Goal: Information Seeking & Learning: Learn about a topic

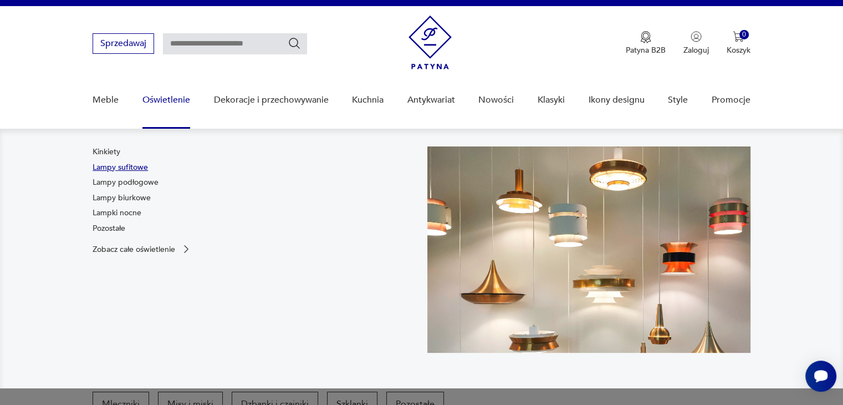
click at [130, 166] on link "Lampy sufitowe" at bounding box center [120, 167] width 55 height 11
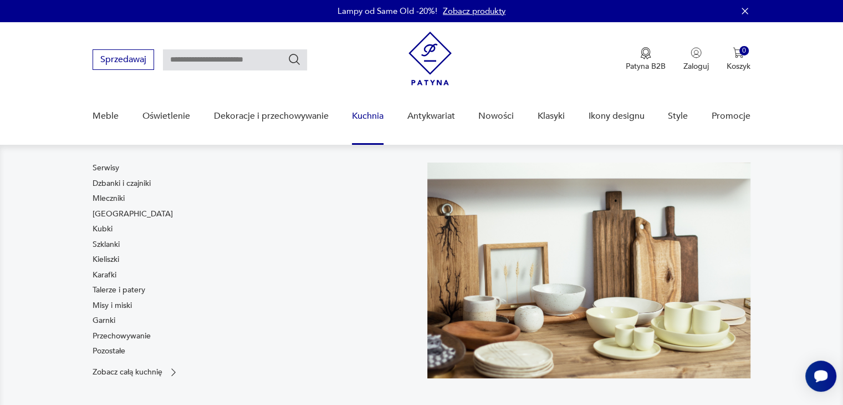
click at [368, 112] on link "Kuchnia" at bounding box center [368, 116] width 32 height 43
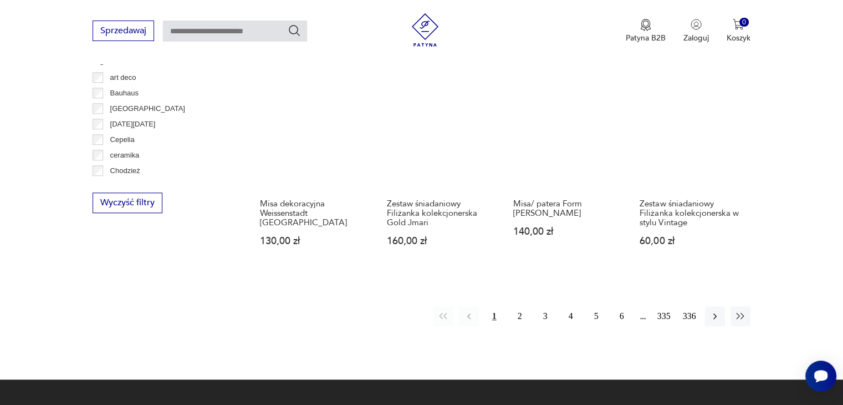
scroll to position [1064, 0]
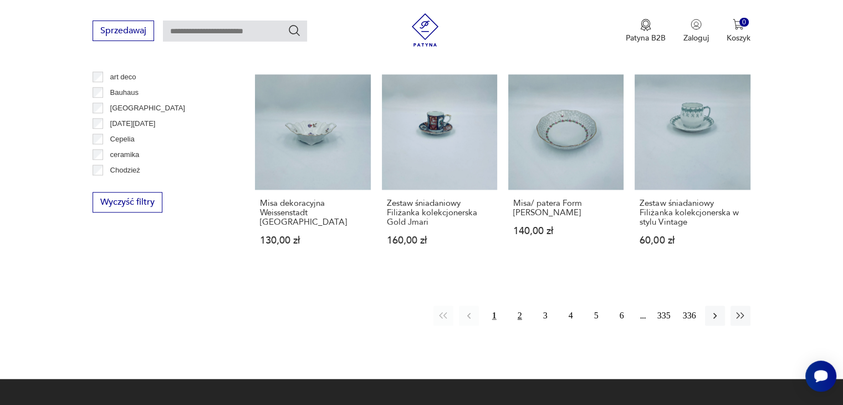
click at [521, 311] on button "2" at bounding box center [520, 315] width 20 height 20
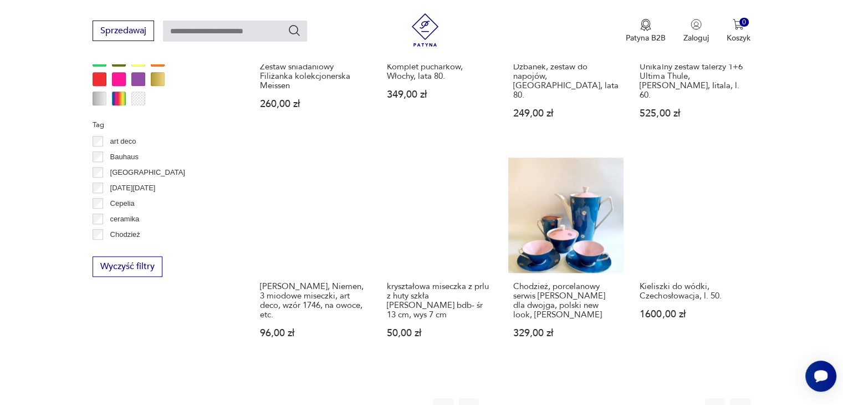
scroll to position [1001, 0]
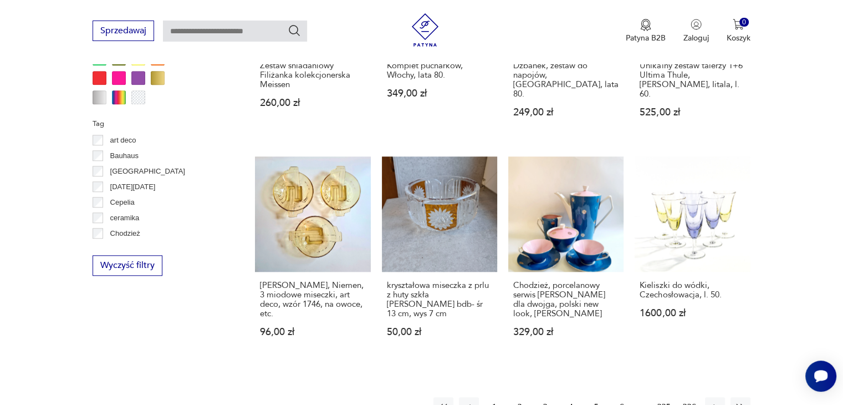
click at [545, 397] on button "3" at bounding box center [545, 407] width 20 height 20
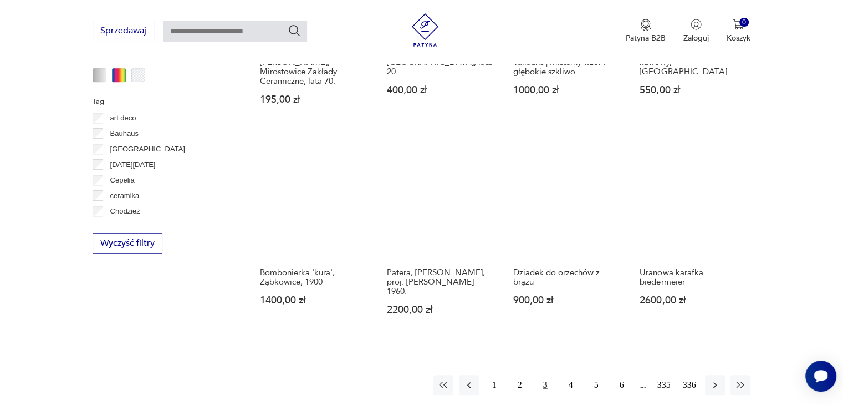
scroll to position [1106, 0]
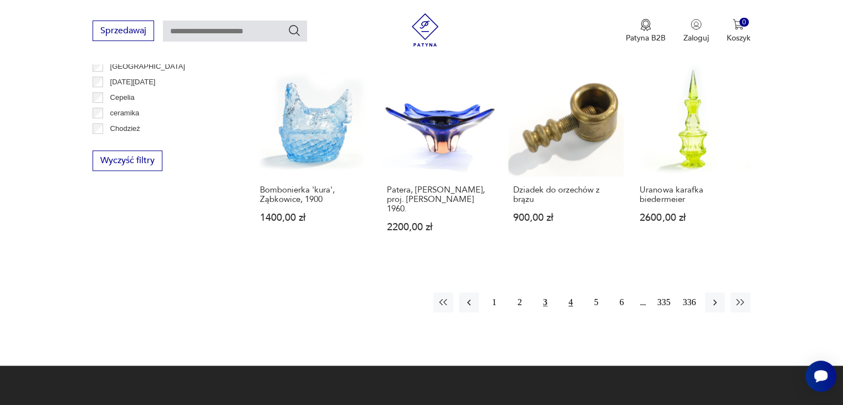
click at [570, 292] on button "4" at bounding box center [571, 302] width 20 height 20
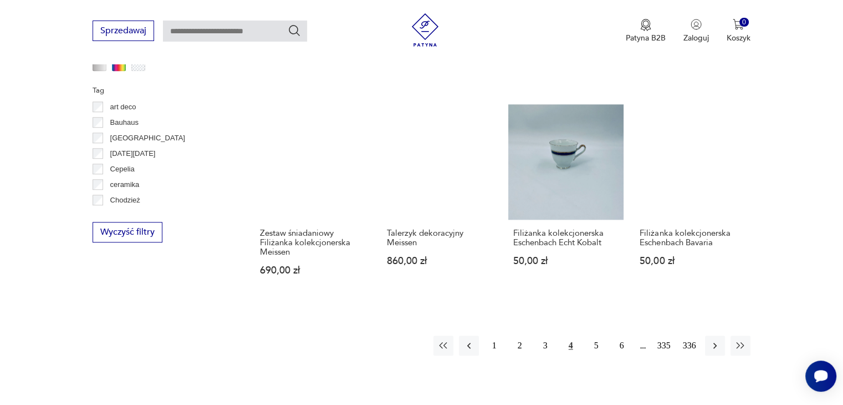
scroll to position [1036, 0]
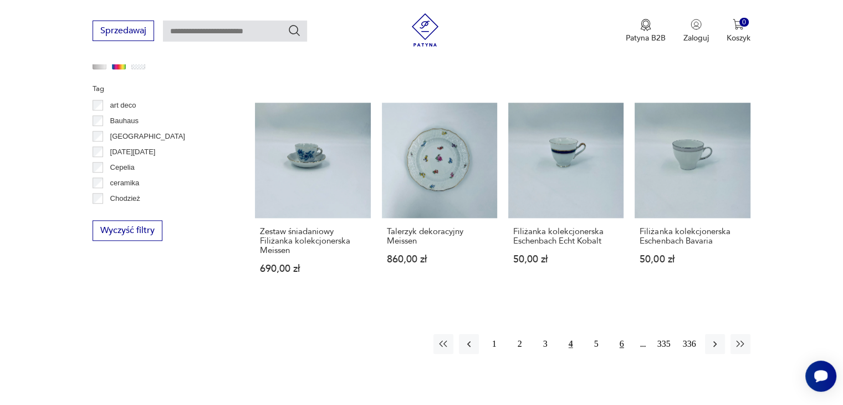
click at [620, 353] on button "6" at bounding box center [622, 344] width 20 height 20
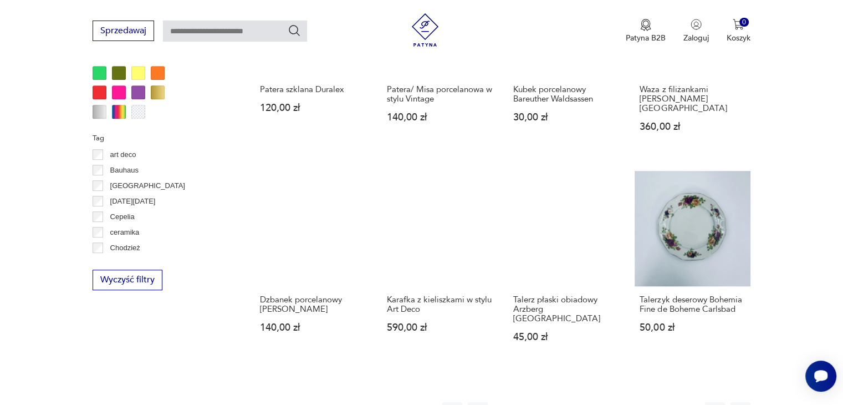
scroll to position [989, 0]
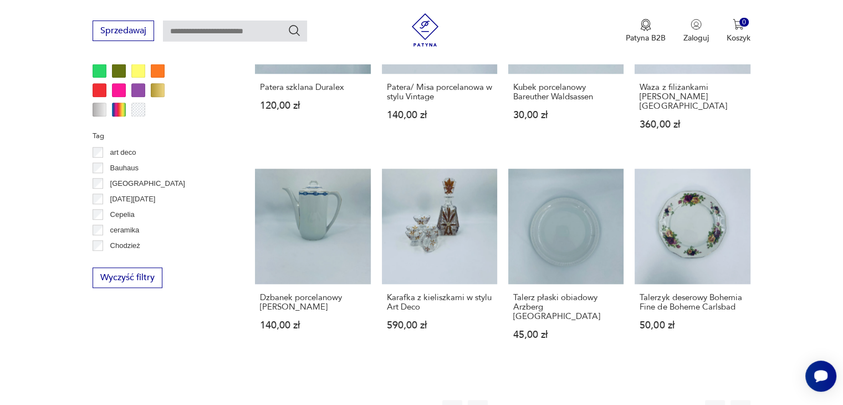
click at [626, 400] on button "7" at bounding box center [622, 410] width 20 height 20
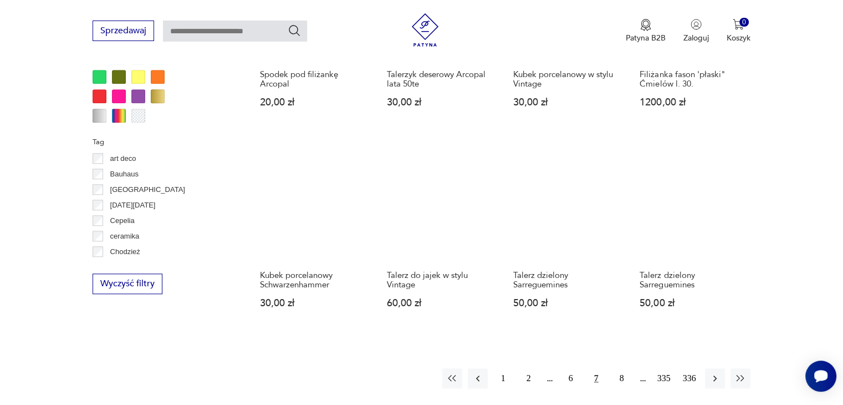
scroll to position [984, 0]
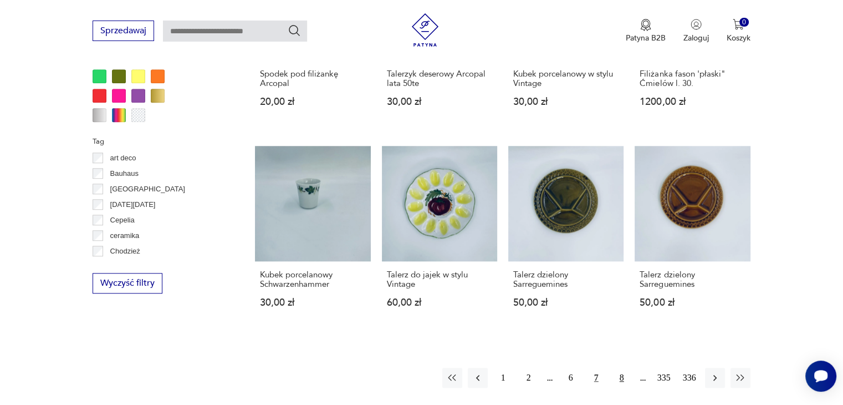
click at [622, 367] on button "8" at bounding box center [622, 377] width 20 height 20
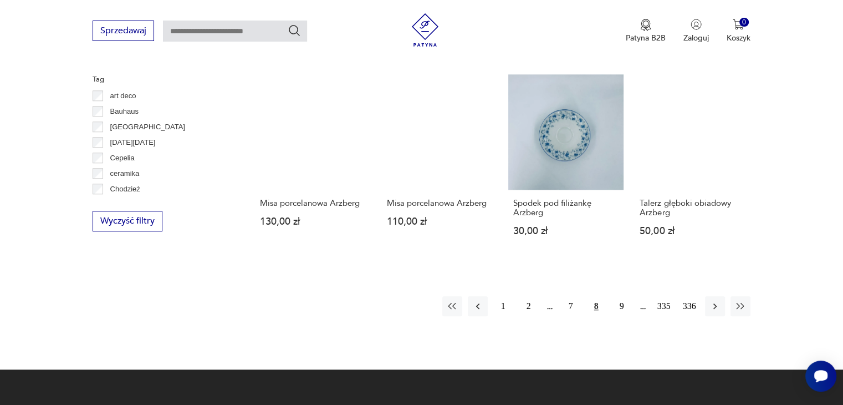
scroll to position [1047, 0]
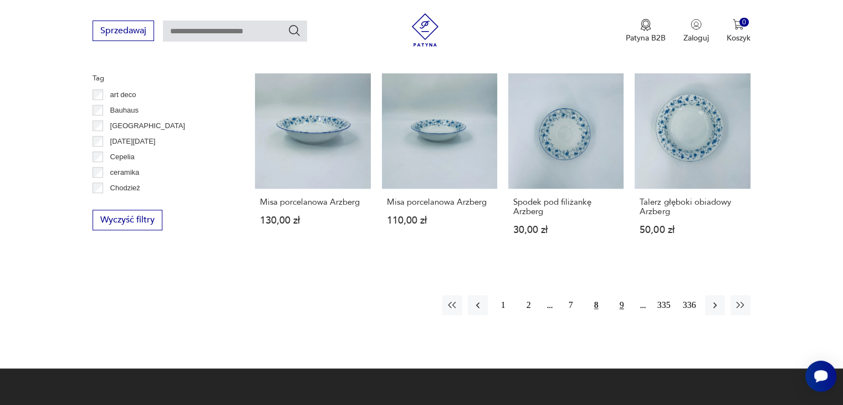
click at [622, 295] on button "9" at bounding box center [622, 305] width 20 height 20
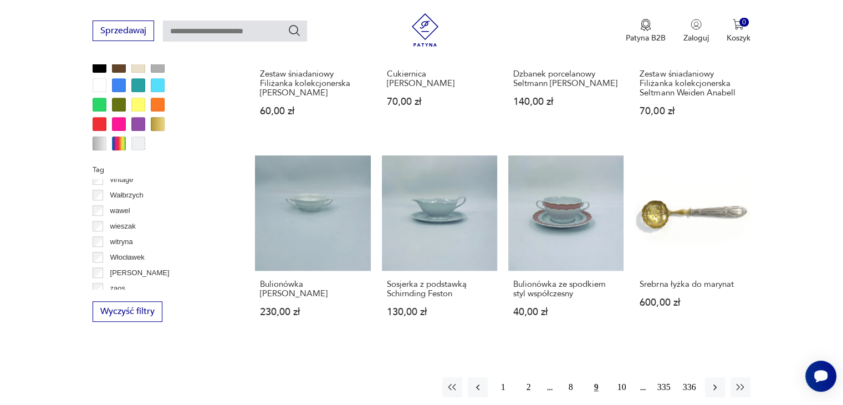
scroll to position [933, 0]
click at [127, 199] on p "Wałbrzych" at bounding box center [126, 200] width 33 height 12
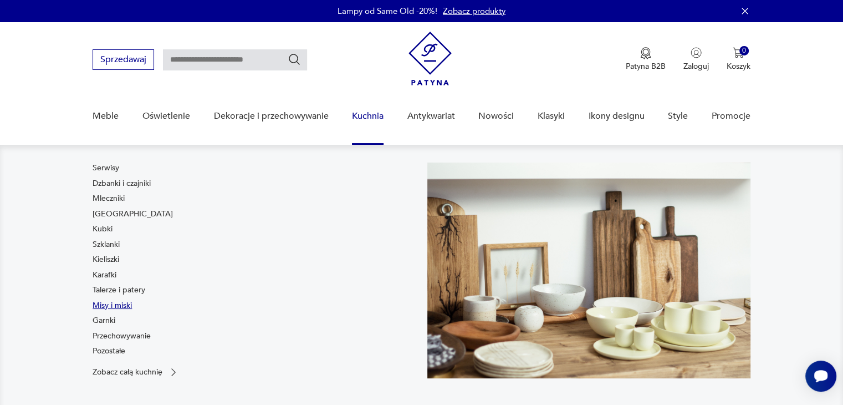
click at [106, 305] on link "Misy i miski" at bounding box center [112, 305] width 39 height 11
click at [107, 335] on link "Przechowywanie" at bounding box center [122, 335] width 58 height 11
click at [114, 349] on link "Pozostałe" at bounding box center [109, 350] width 33 height 11
click at [103, 215] on link "[GEOGRAPHIC_DATA]" at bounding box center [133, 213] width 80 height 11
click at [102, 231] on link "Kubki" at bounding box center [103, 228] width 20 height 11
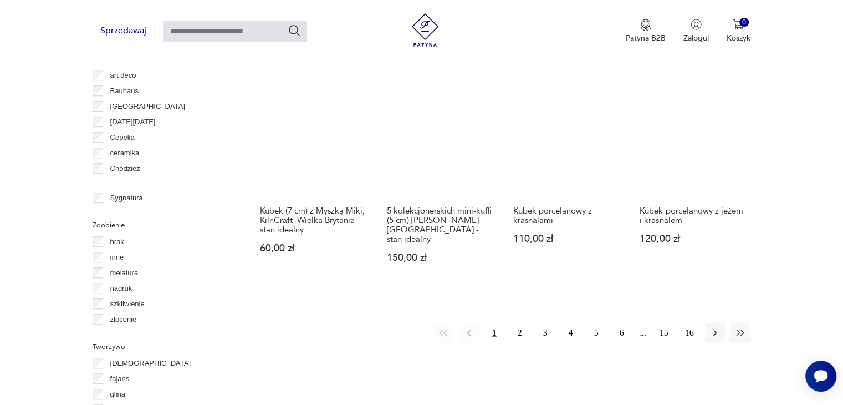
scroll to position [1067, 0]
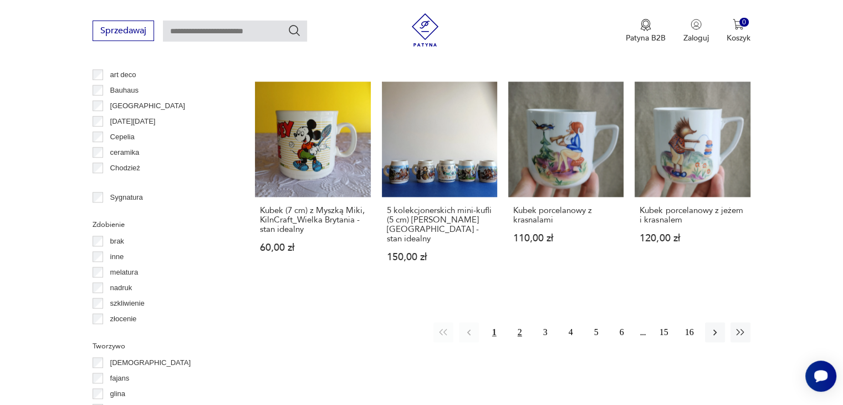
click at [518, 322] on button "2" at bounding box center [520, 332] width 20 height 20
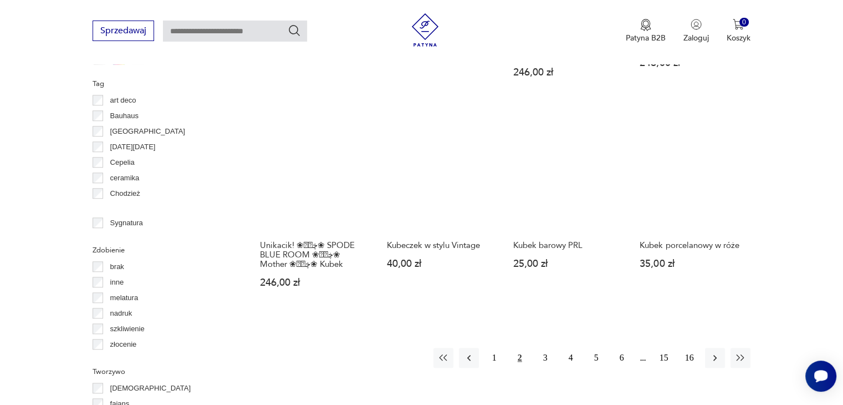
scroll to position [1051, 0]
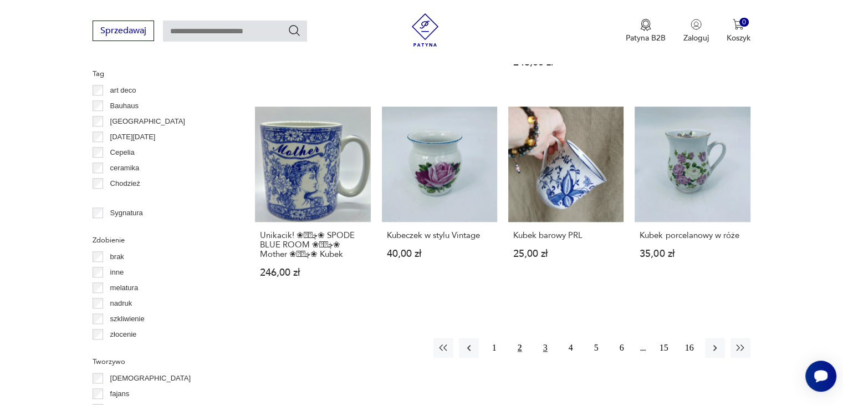
click at [548, 337] on button "3" at bounding box center [545, 347] width 20 height 20
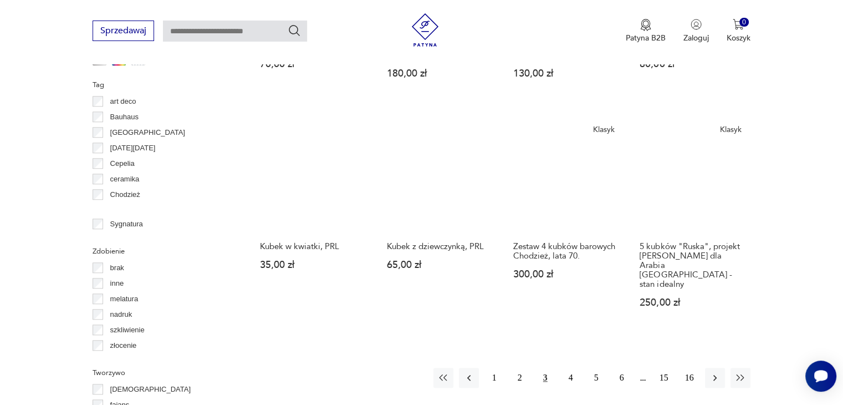
scroll to position [1041, 0]
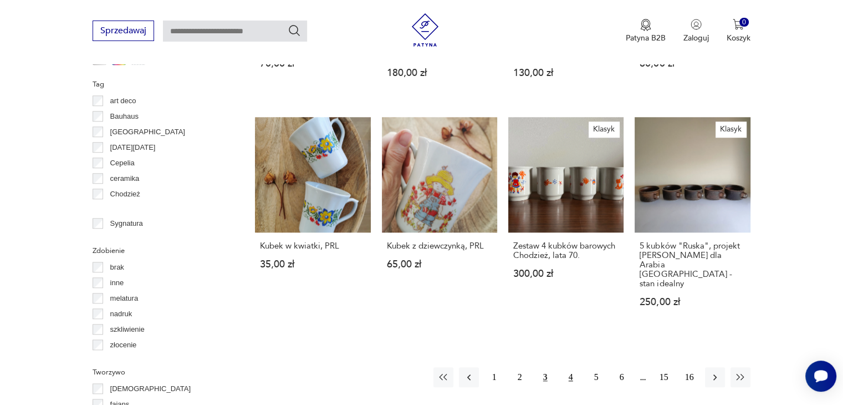
click at [571, 367] on button "4" at bounding box center [571, 377] width 20 height 20
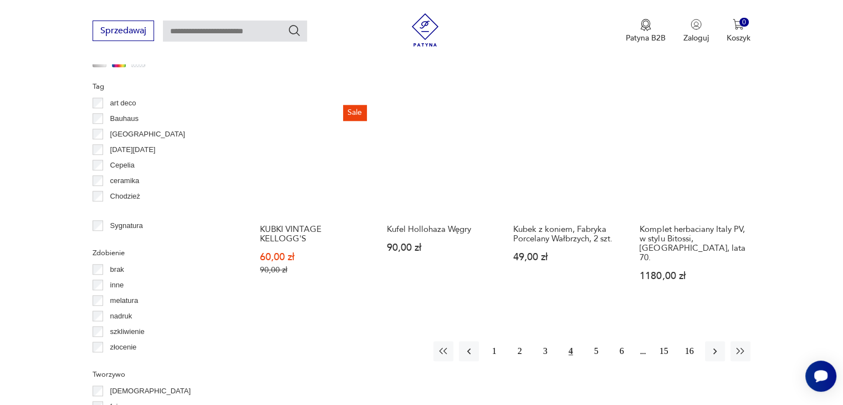
scroll to position [1039, 0]
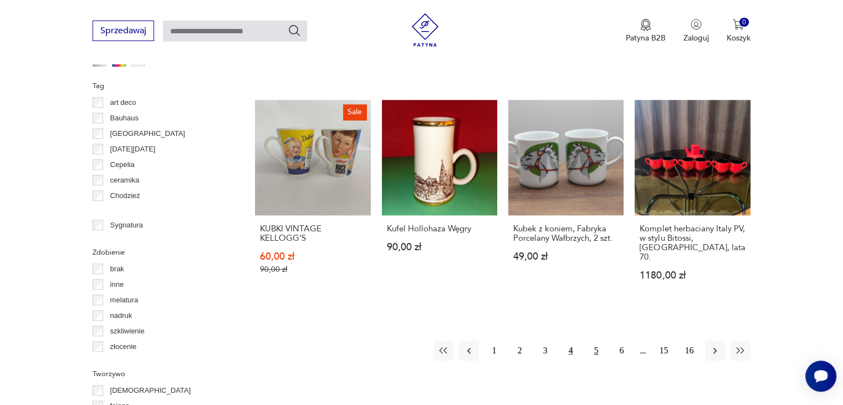
click at [595, 340] on button "5" at bounding box center [596, 350] width 20 height 20
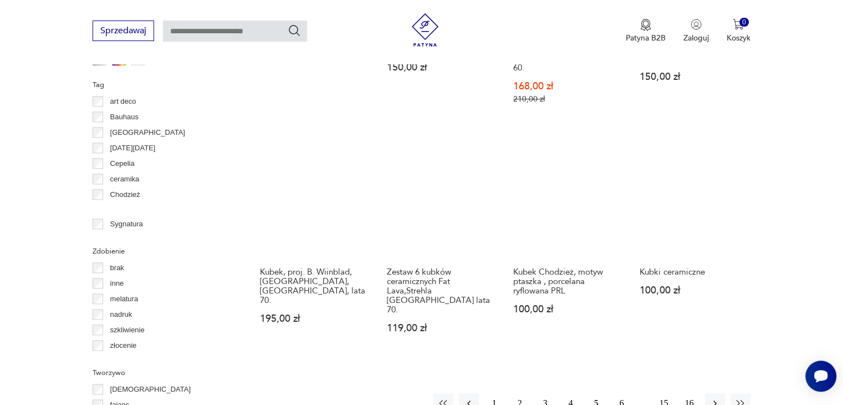
scroll to position [1041, 0]
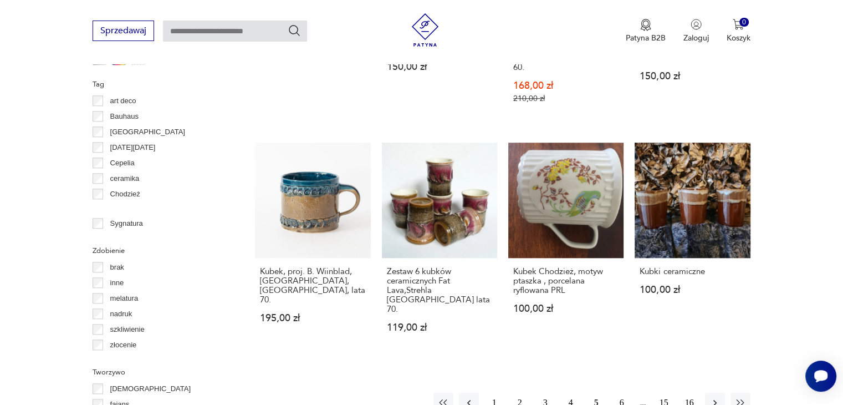
click at [621, 392] on button "6" at bounding box center [622, 402] width 20 height 20
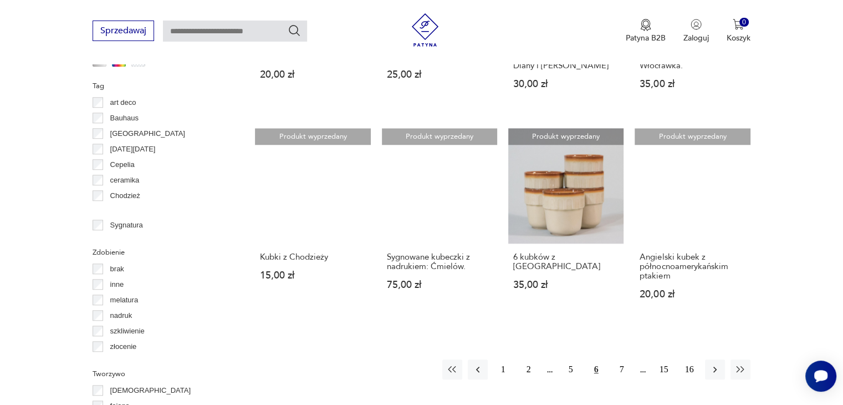
scroll to position [1048, 0]
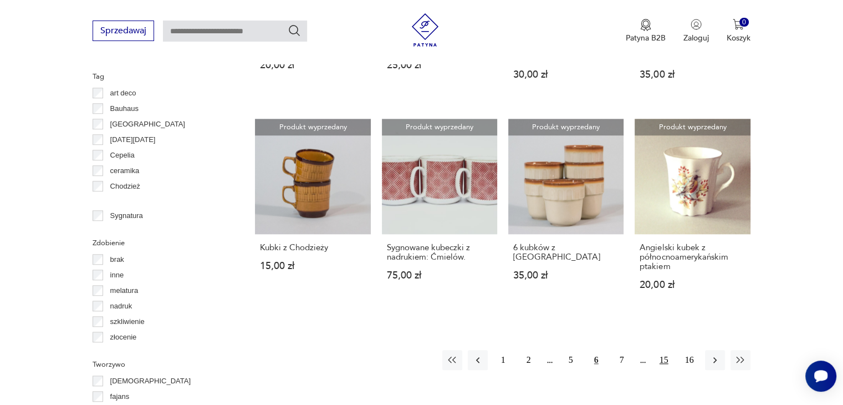
click at [661, 350] on button "15" at bounding box center [664, 360] width 20 height 20
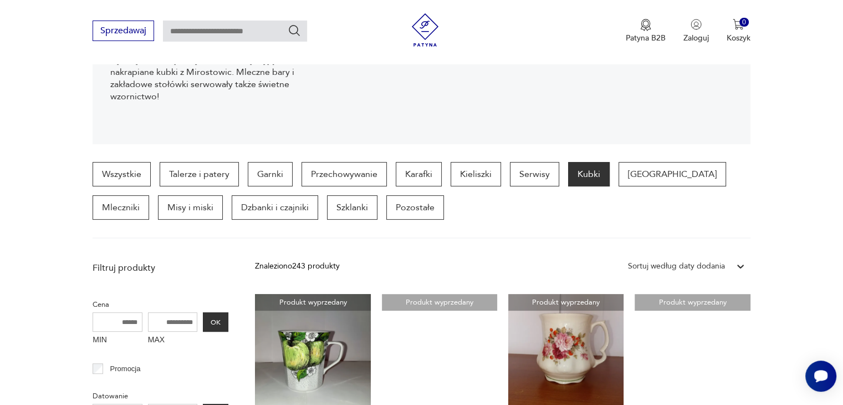
scroll to position [204, 0]
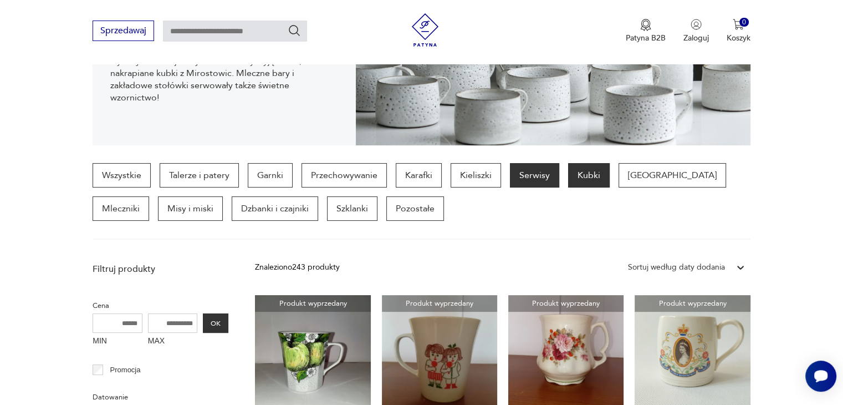
click at [531, 180] on p "Serwisy" at bounding box center [534, 175] width 49 height 24
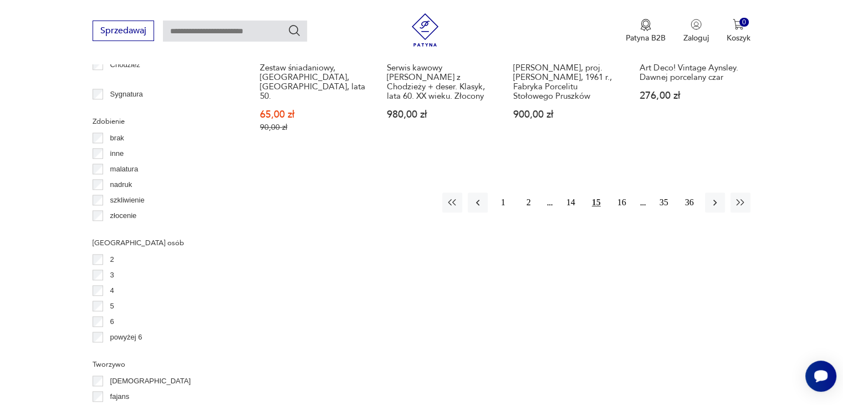
scroll to position [1296, 0]
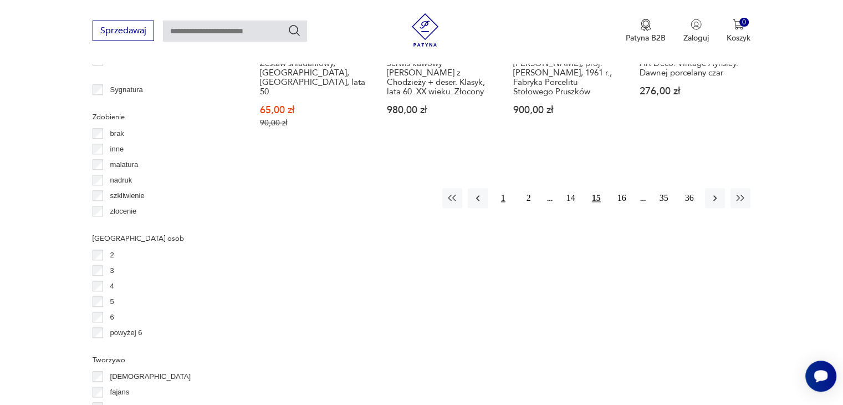
click at [500, 188] on button "1" at bounding box center [503, 198] width 20 height 20
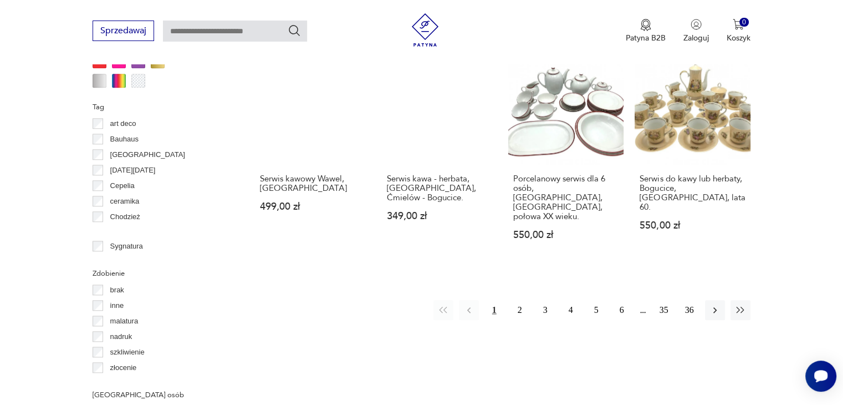
scroll to position [1140, 0]
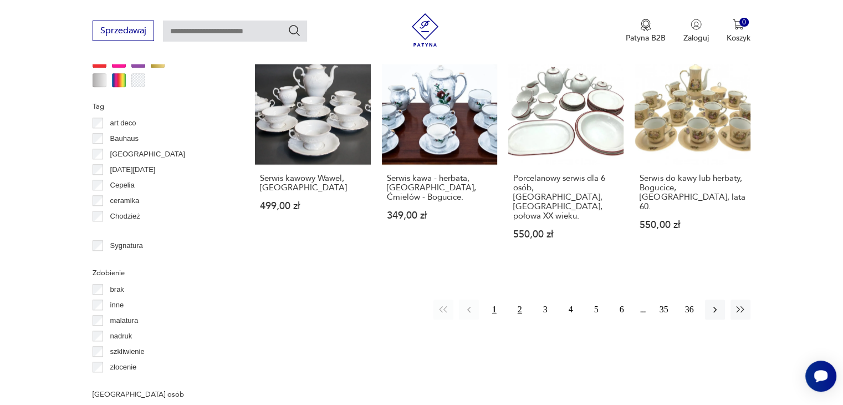
click at [519, 299] on button "2" at bounding box center [520, 309] width 20 height 20
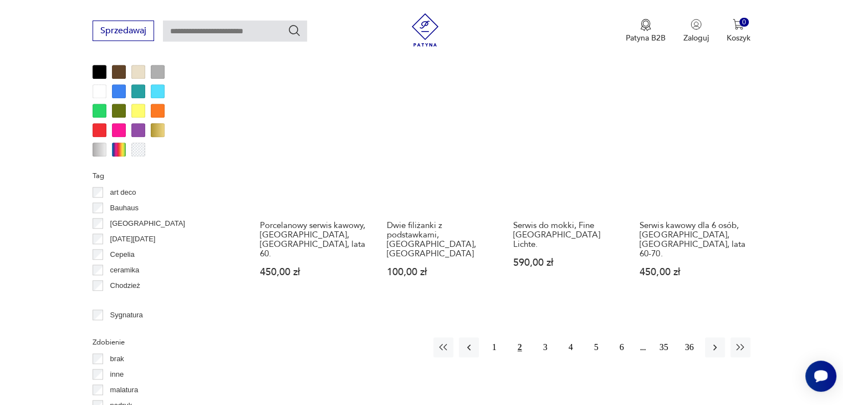
scroll to position [1071, 0]
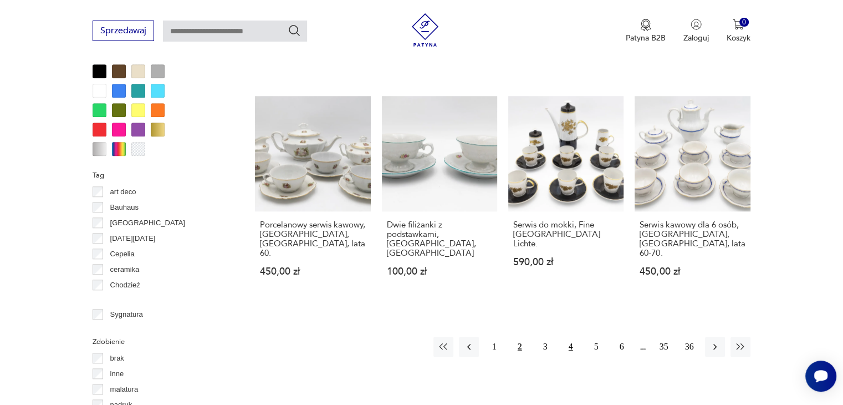
click at [567, 336] on button "4" at bounding box center [571, 346] width 20 height 20
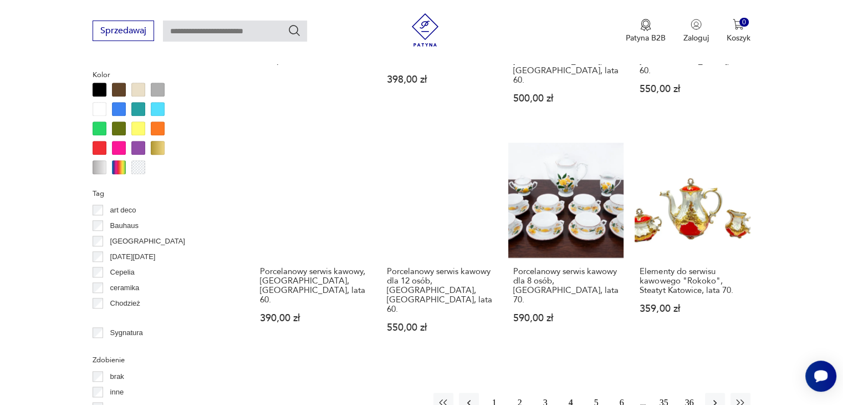
scroll to position [1082, 0]
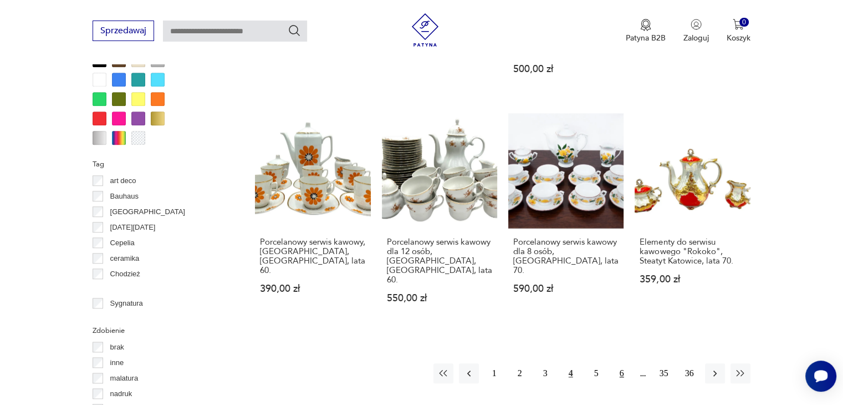
click at [618, 363] on button "6" at bounding box center [622, 373] width 20 height 20
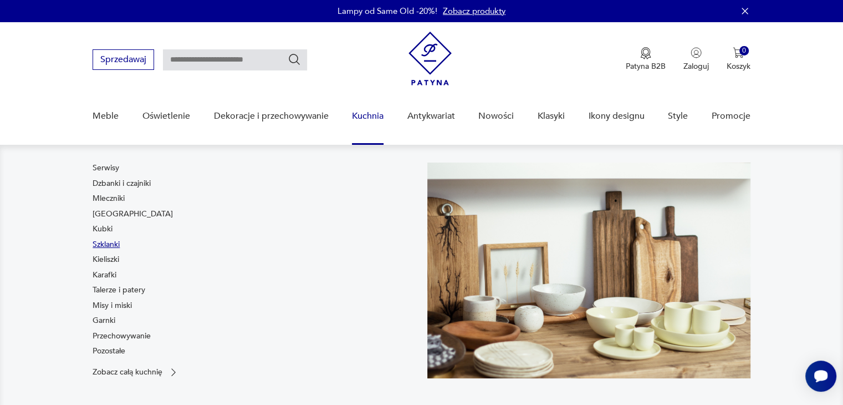
click at [99, 244] on link "Szklanki" at bounding box center [106, 244] width 27 height 11
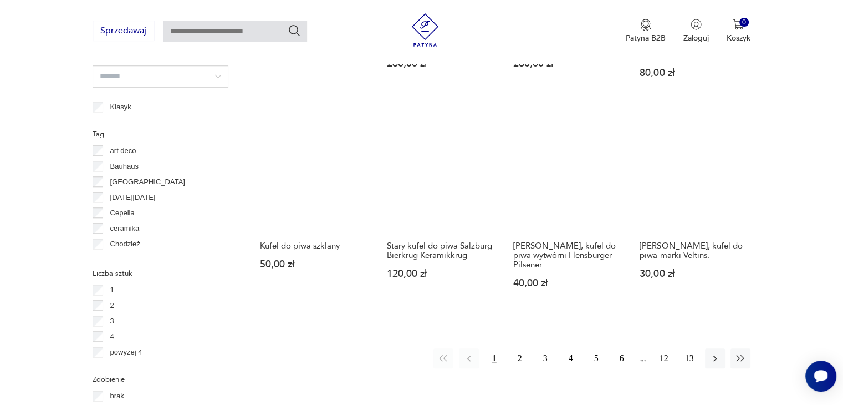
scroll to position [994, 0]
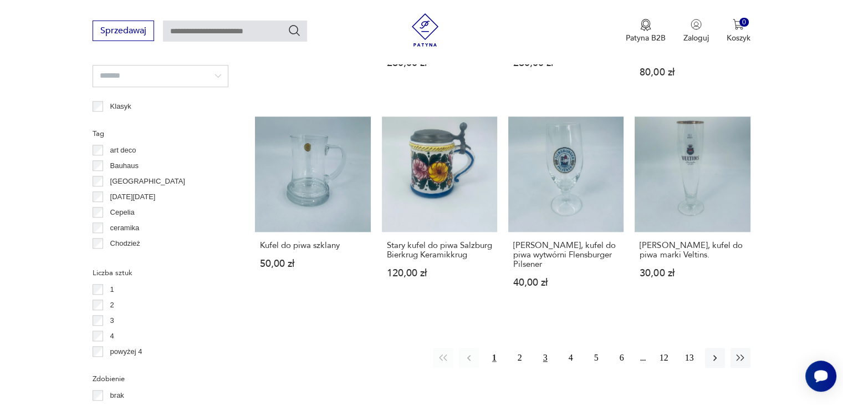
click at [541, 357] on button "3" at bounding box center [545, 357] width 20 height 20
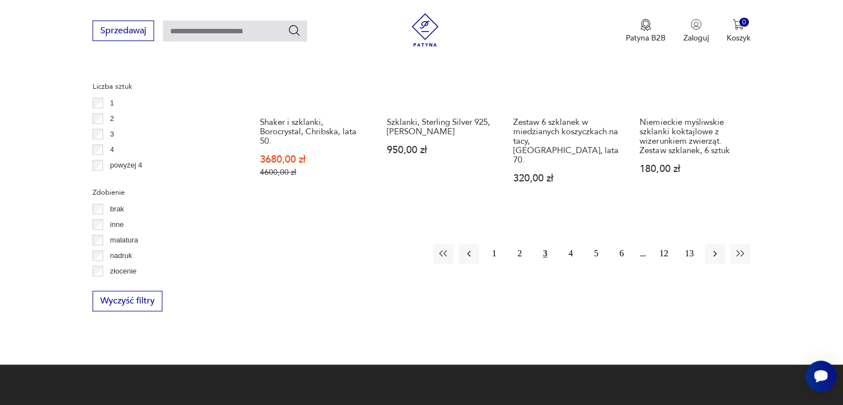
scroll to position [1164, 0]
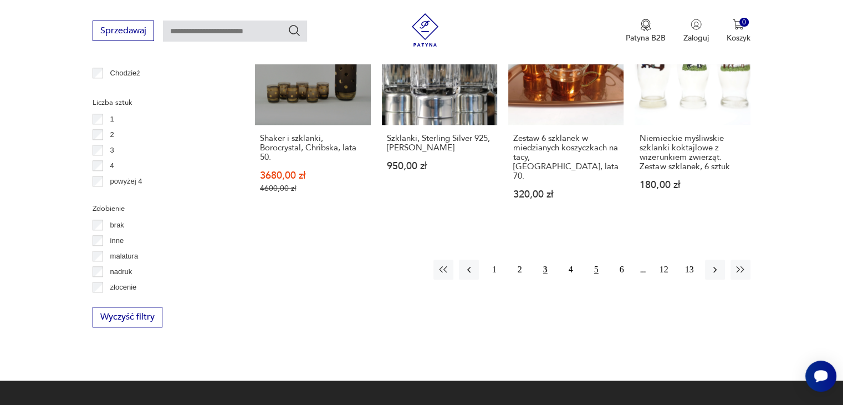
click at [593, 259] on button "5" at bounding box center [596, 269] width 20 height 20
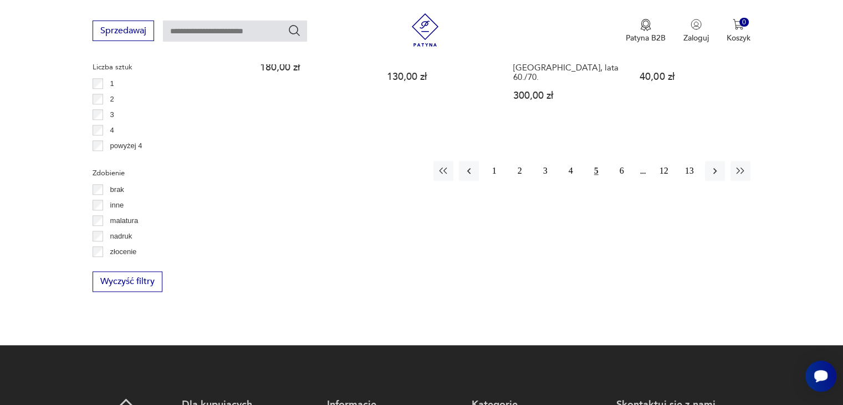
scroll to position [1200, 0]
click at [622, 162] on button "6" at bounding box center [622, 170] width 20 height 20
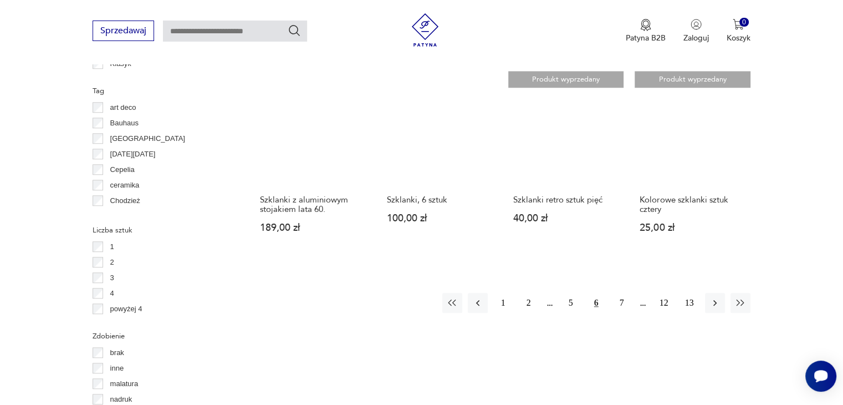
scroll to position [1037, 0]
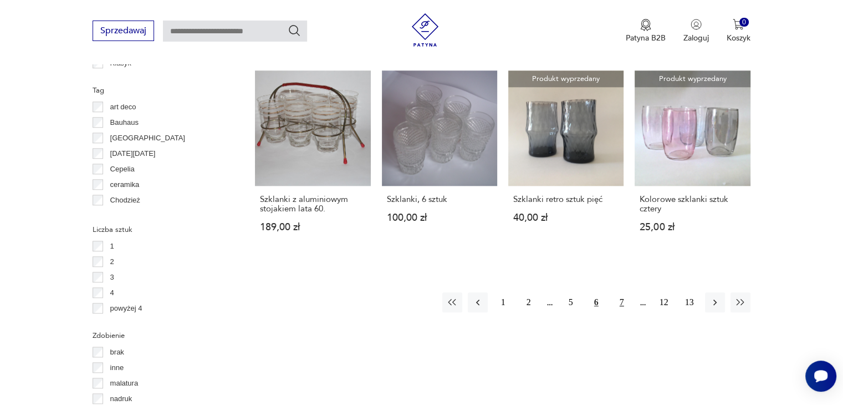
click at [619, 302] on button "7" at bounding box center [622, 302] width 20 height 20
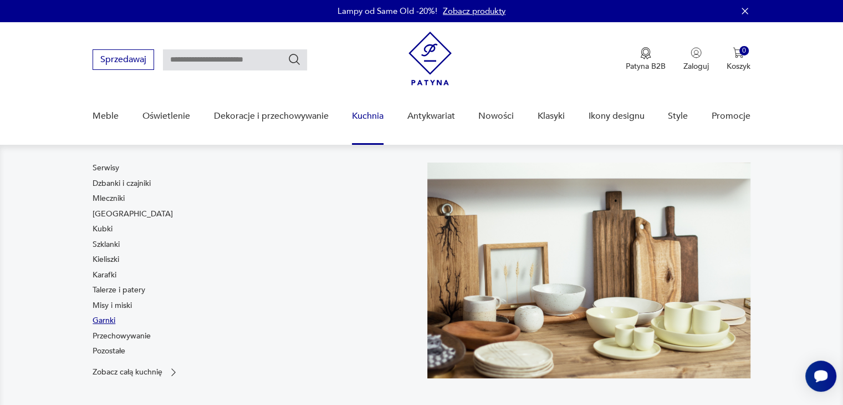
click at [110, 317] on link "Garnki" at bounding box center [104, 320] width 23 height 11
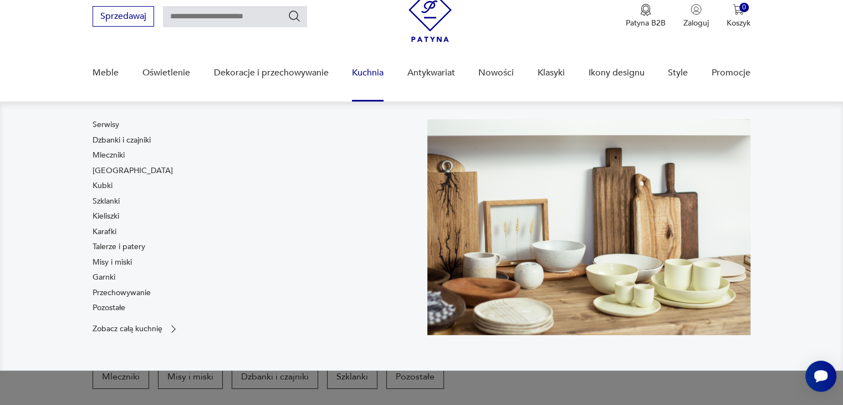
scroll to position [44, 0]
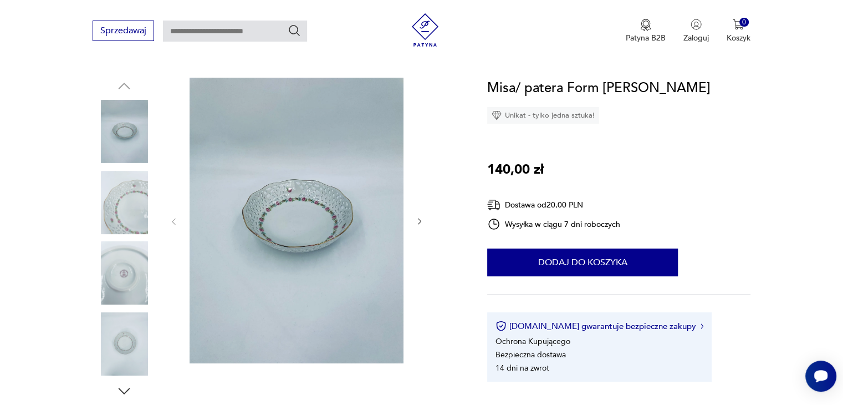
click at [311, 202] on img at bounding box center [297, 220] width 214 height 285
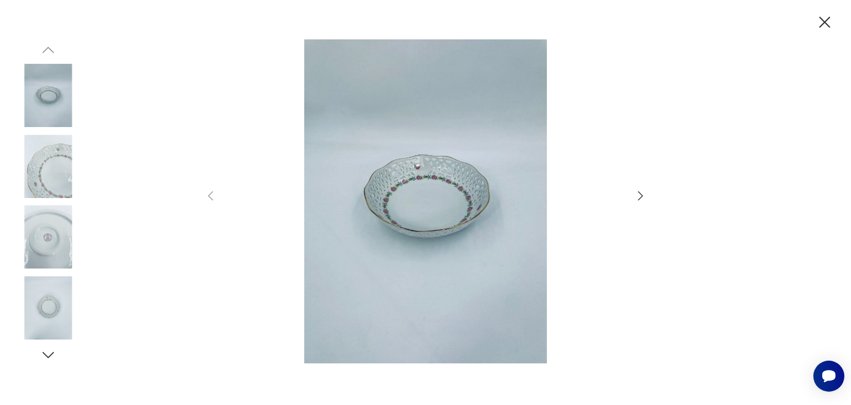
click at [634, 193] on icon "button" at bounding box center [640, 195] width 13 height 13
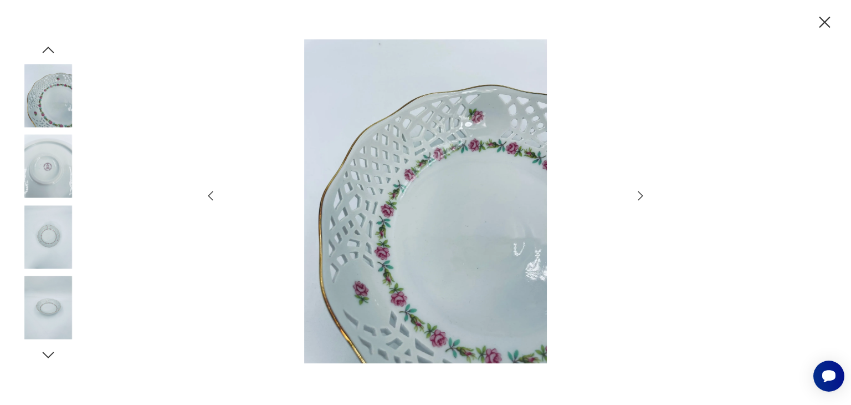
click at [634, 193] on icon "button" at bounding box center [640, 195] width 13 height 13
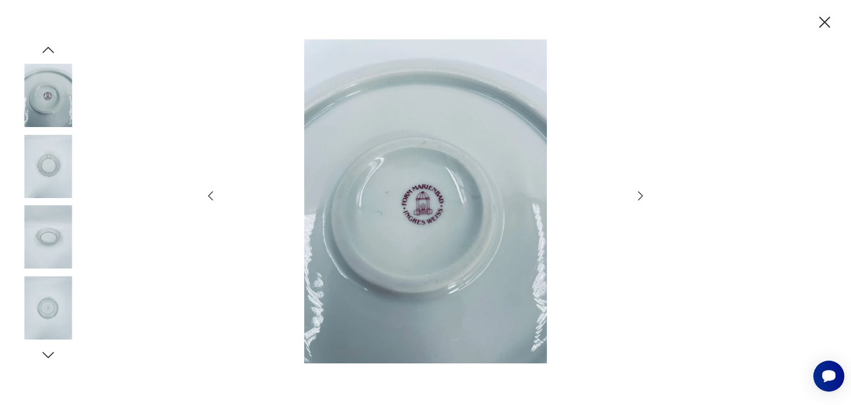
click at [634, 193] on icon "button" at bounding box center [640, 195] width 13 height 13
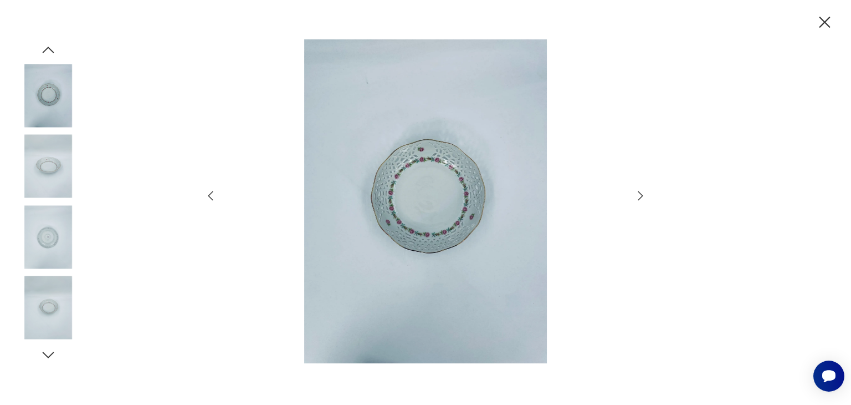
click at [634, 193] on icon "button" at bounding box center [640, 195] width 13 height 13
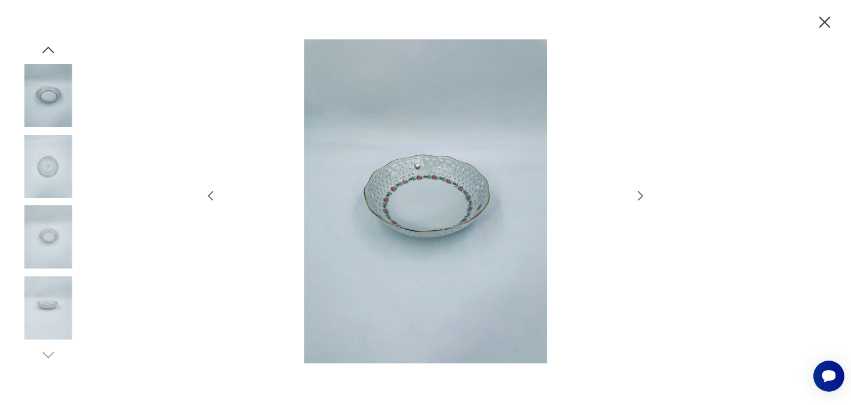
click at [634, 193] on icon "button" at bounding box center [640, 195] width 13 height 13
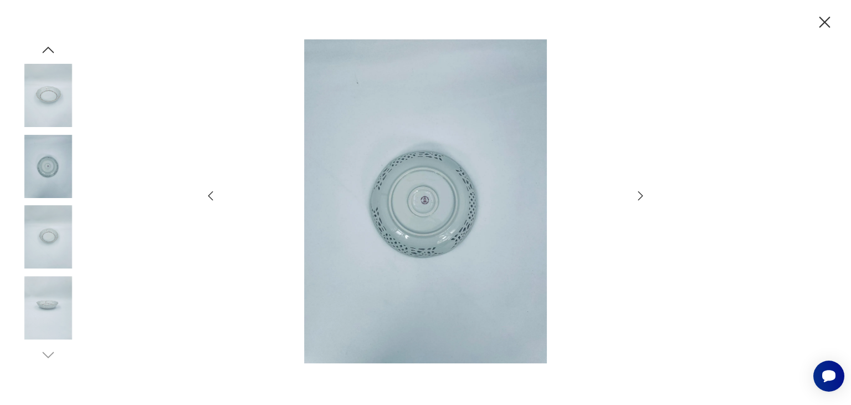
click at [634, 193] on icon "button" at bounding box center [640, 195] width 13 height 13
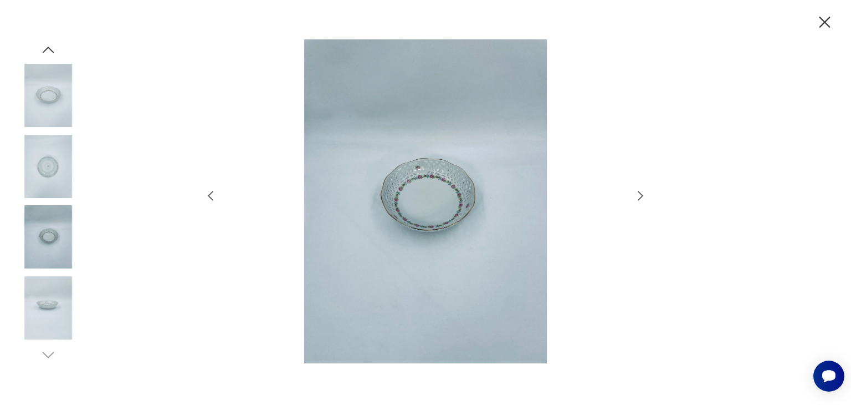
click at [634, 193] on icon "button" at bounding box center [640, 195] width 13 height 13
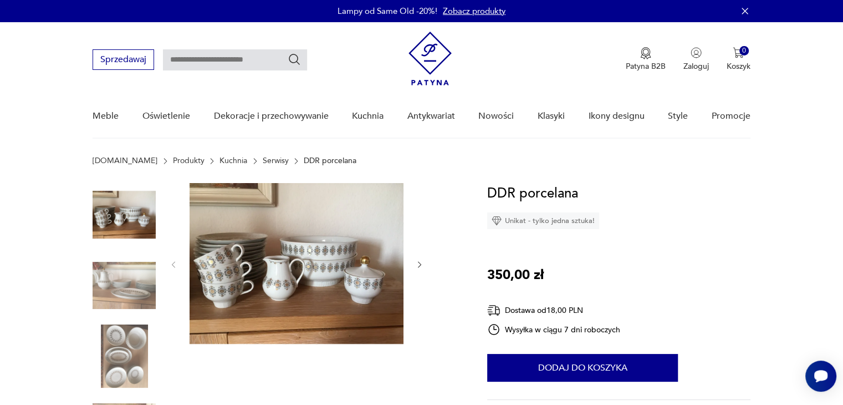
scroll to position [207, 0]
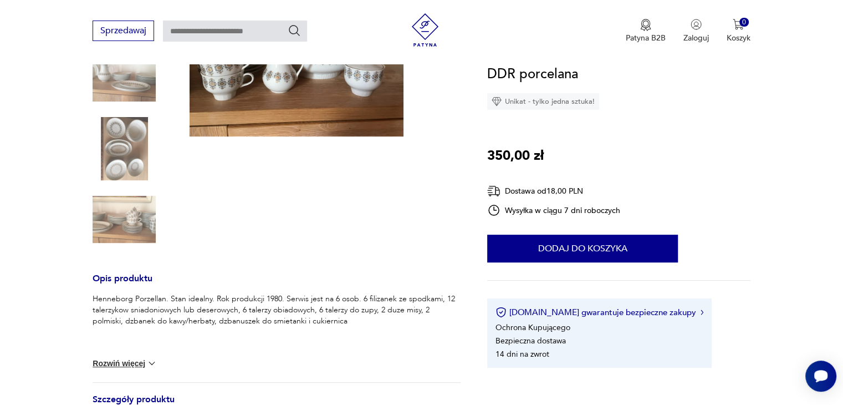
click at [132, 181] on div at bounding box center [124, 149] width 63 height 65
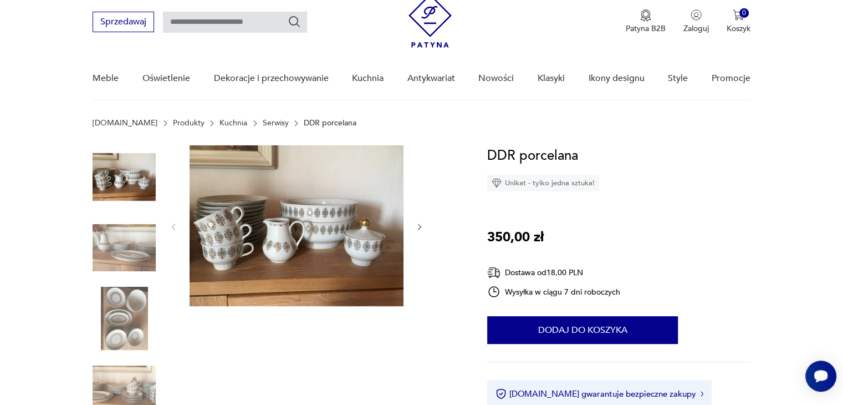
scroll to position [38, 0]
click at [270, 224] on img at bounding box center [297, 225] width 214 height 161
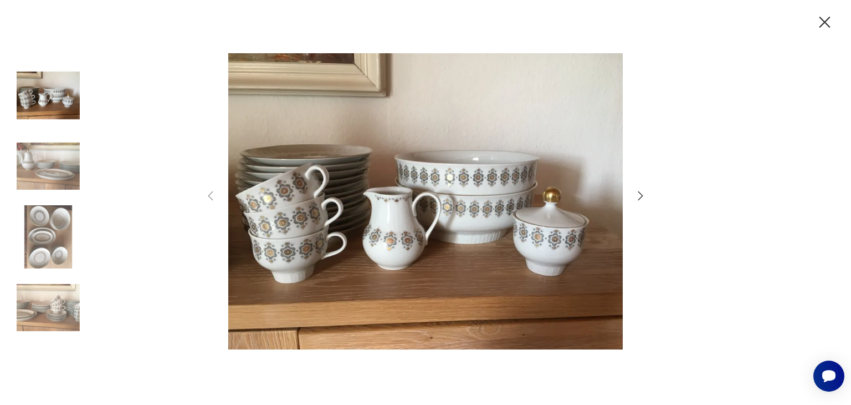
click at [633, 196] on div at bounding box center [425, 202] width 443 height 326
click at [638, 194] on icon "button" at bounding box center [640, 195] width 13 height 13
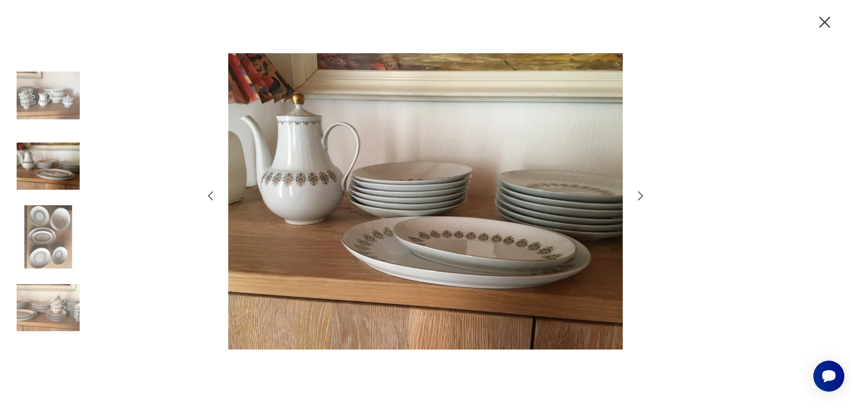
click at [638, 194] on icon "button" at bounding box center [640, 195] width 13 height 13
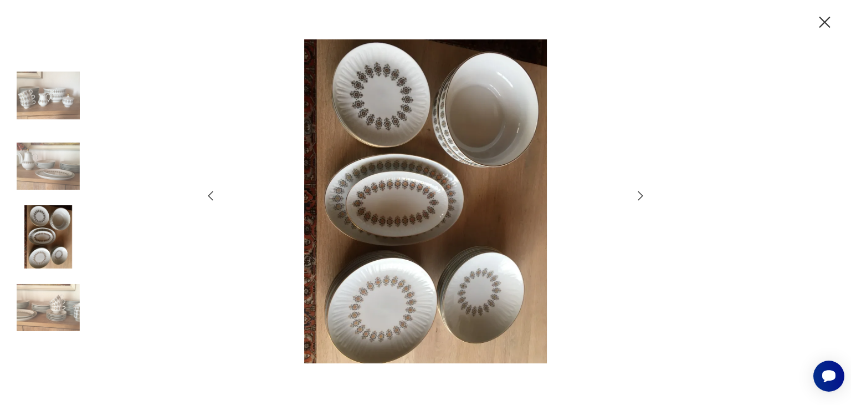
click at [638, 194] on icon "button" at bounding box center [640, 195] width 13 height 13
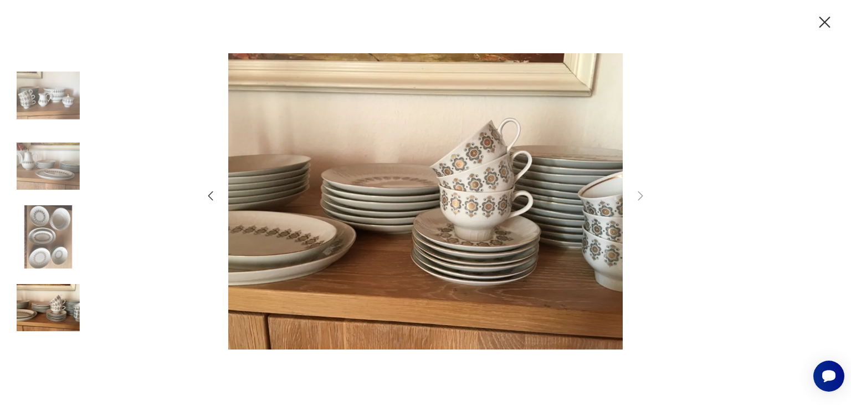
click at [825, 22] on icon "button" at bounding box center [825, 22] width 11 height 11
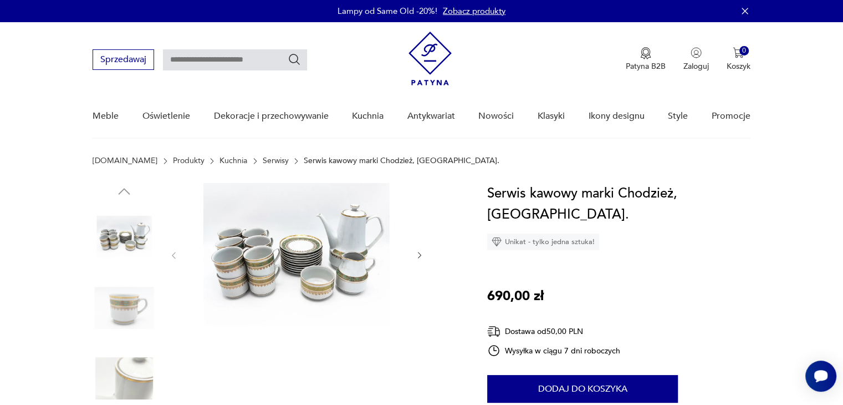
click at [342, 211] on img at bounding box center [297, 254] width 214 height 142
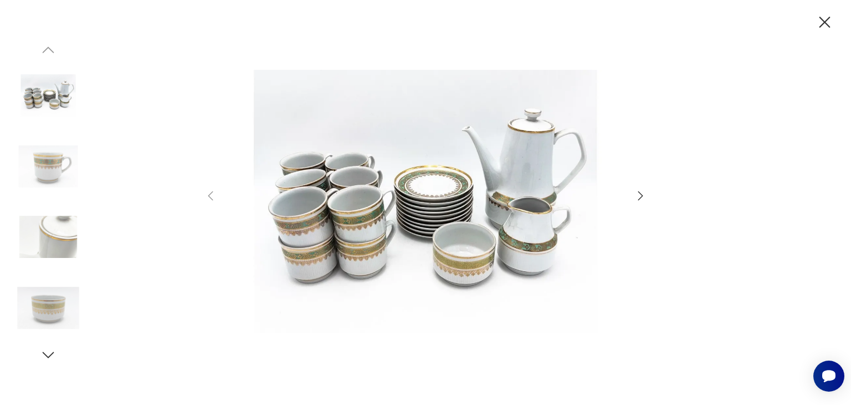
click at [636, 192] on icon "button" at bounding box center [640, 195] width 13 height 13
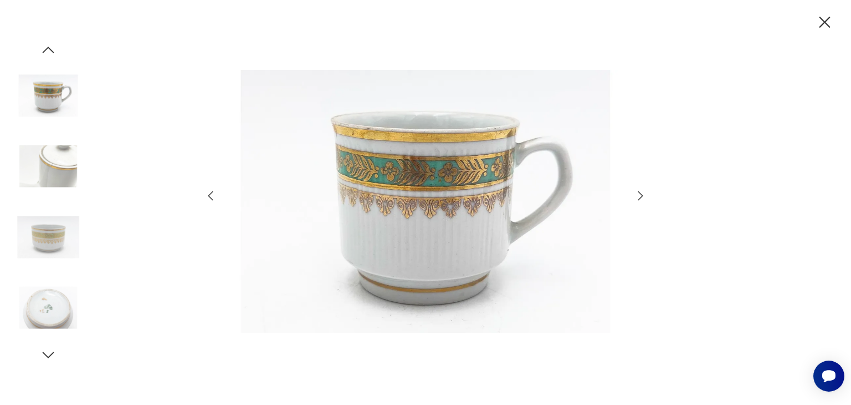
click at [636, 192] on icon "button" at bounding box center [640, 195] width 13 height 13
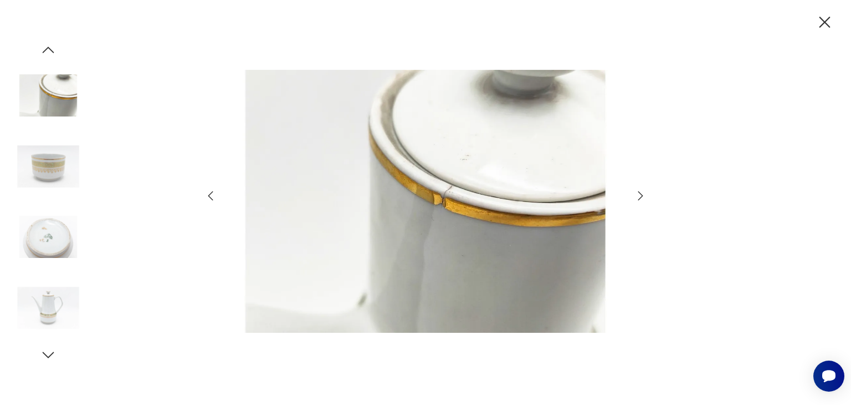
click at [636, 192] on icon "button" at bounding box center [640, 195] width 13 height 13
